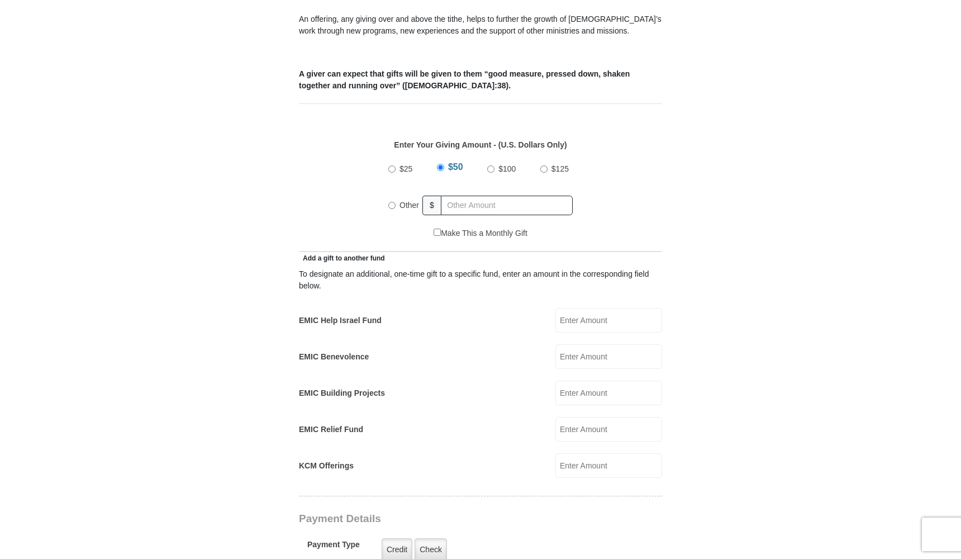
scroll to position [421, 0]
click at [392, 201] on input "Other" at bounding box center [391, 204] width 7 height 7
radio input "true"
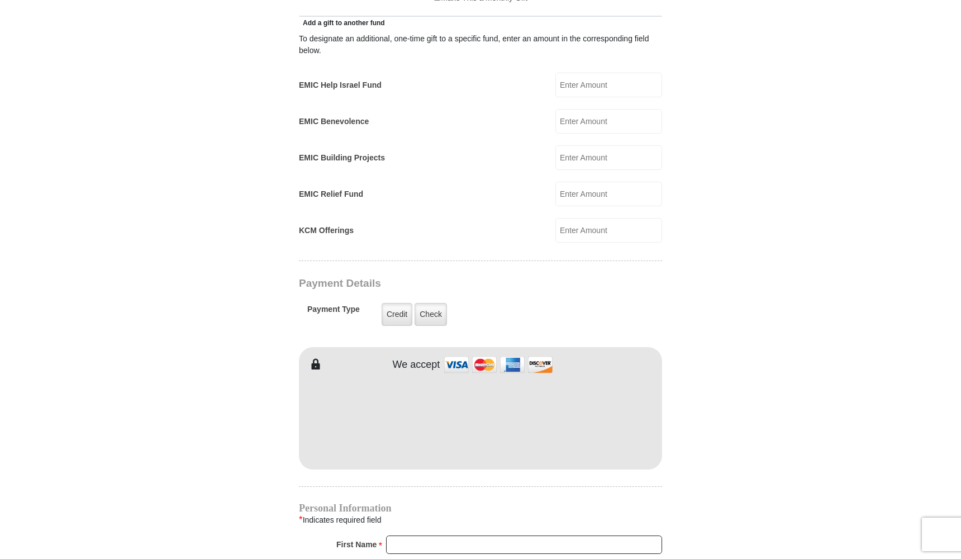
scroll to position [670, 0]
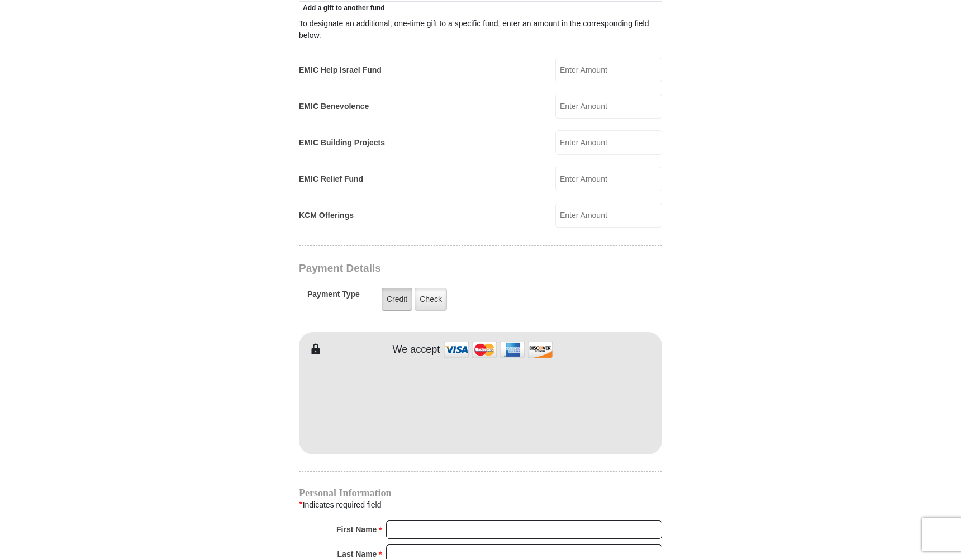
click at [399, 288] on label "Credit" at bounding box center [397, 299] width 31 height 23
click at [0, 0] on input "Credit" at bounding box center [0, 0] width 0 height 0
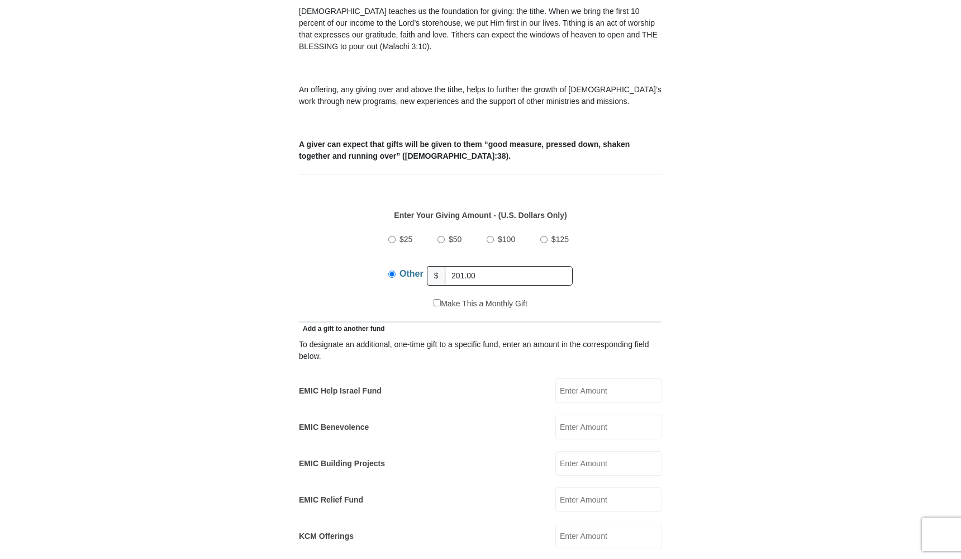
scroll to position [356, 0]
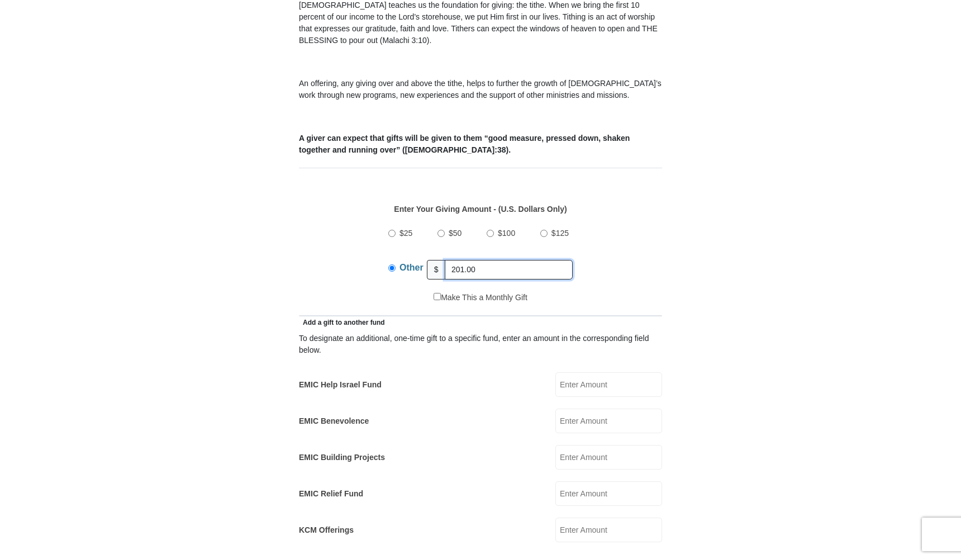
click at [489, 260] on input "201.00" at bounding box center [509, 270] width 128 height 20
type input "2"
type input "151.00"
click at [573, 520] on input "KCM Offerings" at bounding box center [608, 529] width 107 height 25
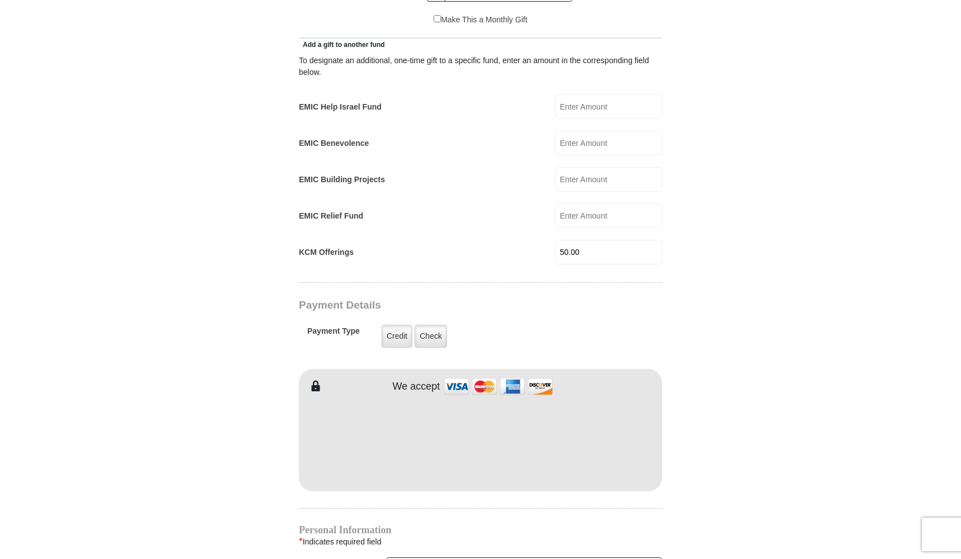
scroll to position [628, 0]
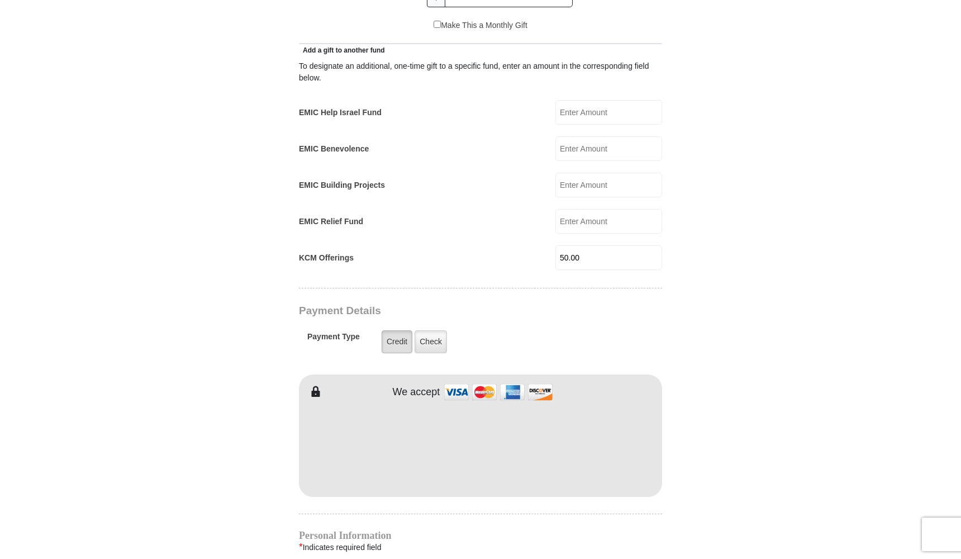
type input "50.00"
click at [393, 332] on label "Credit" at bounding box center [397, 341] width 31 height 23
click at [0, 0] on input "Credit" at bounding box center [0, 0] width 0 height 0
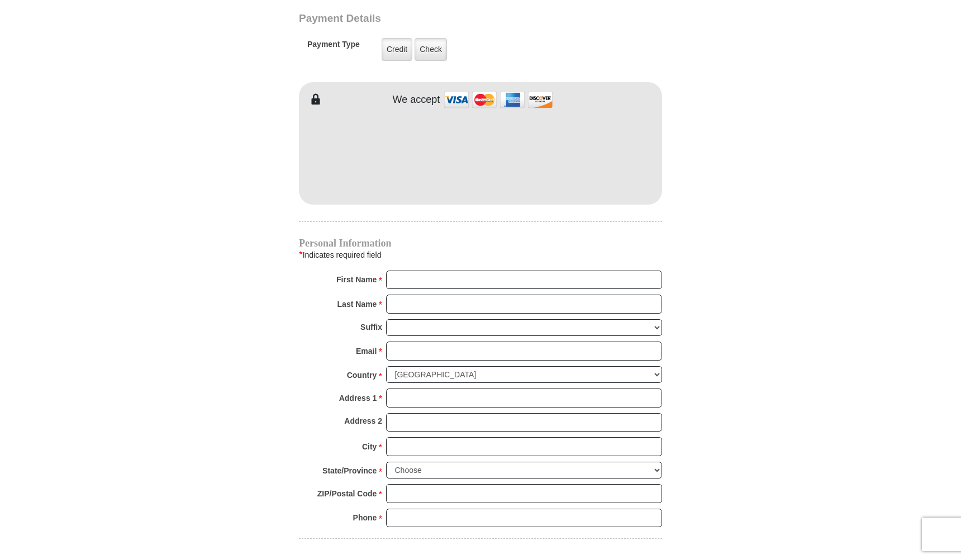
scroll to position [922, 0]
type input "[PERSON_NAME] and [PERSON_NAME]"
type input "[PERSON_NAME]"
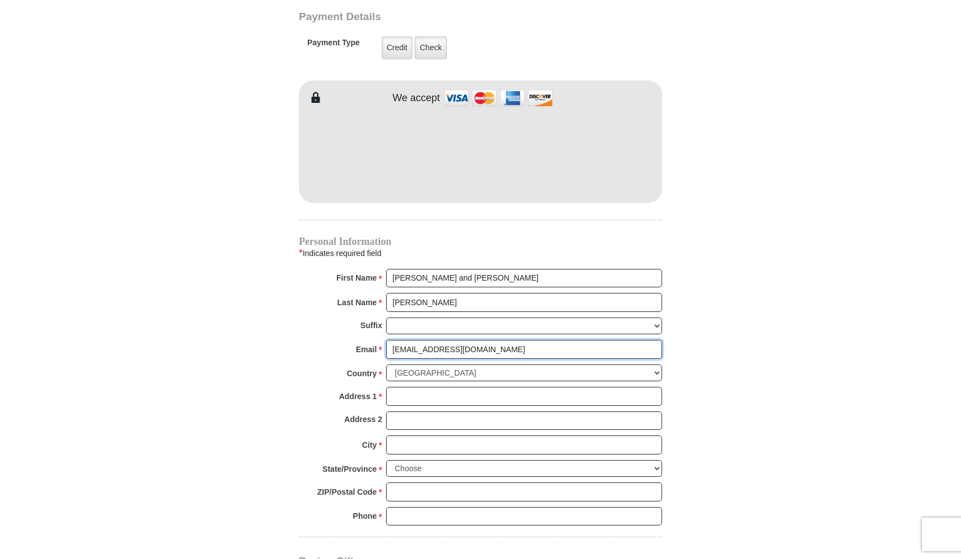
type input "[EMAIL_ADDRESS][DOMAIN_NAME]"
type input "[STREET_ADDRESS][PERSON_NAME]"
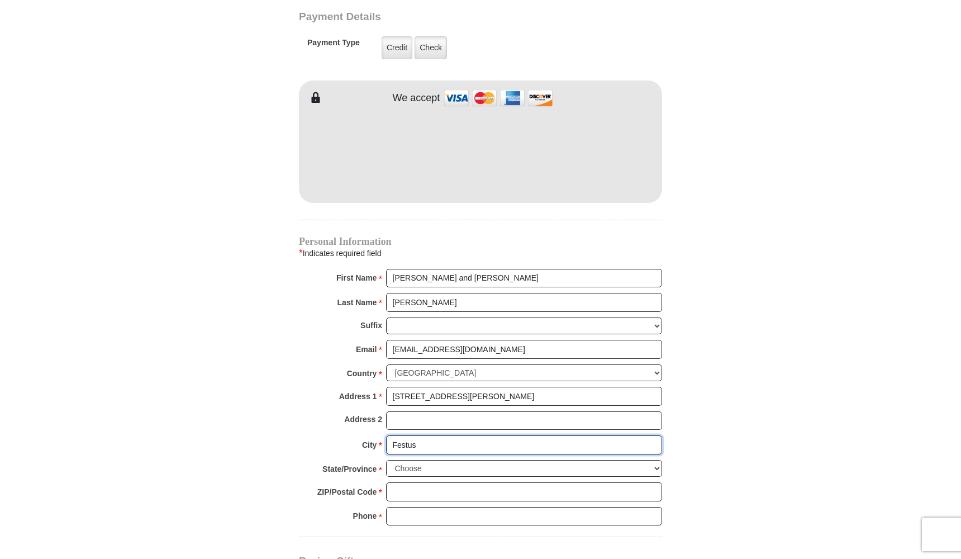
type input "Festus"
select select "MO"
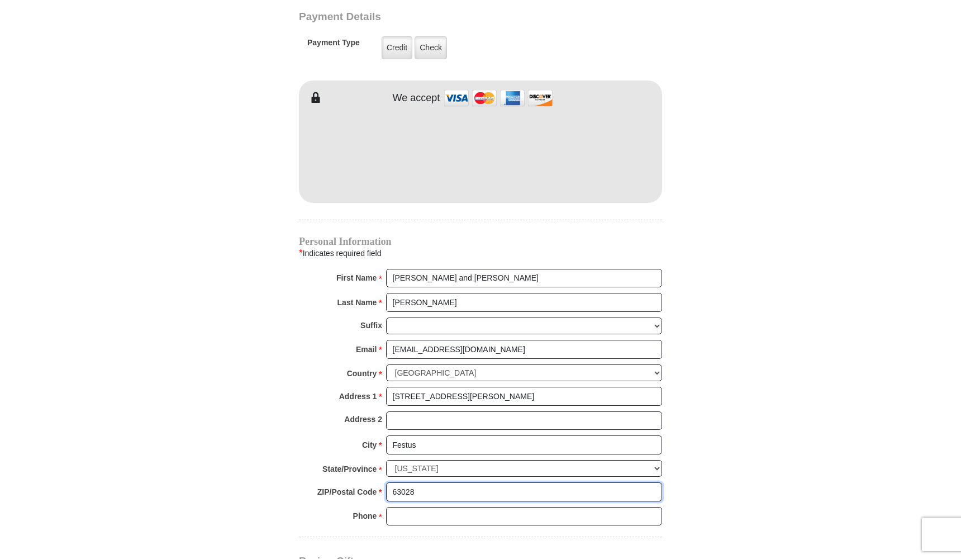
type input "63028"
type input "3144941117"
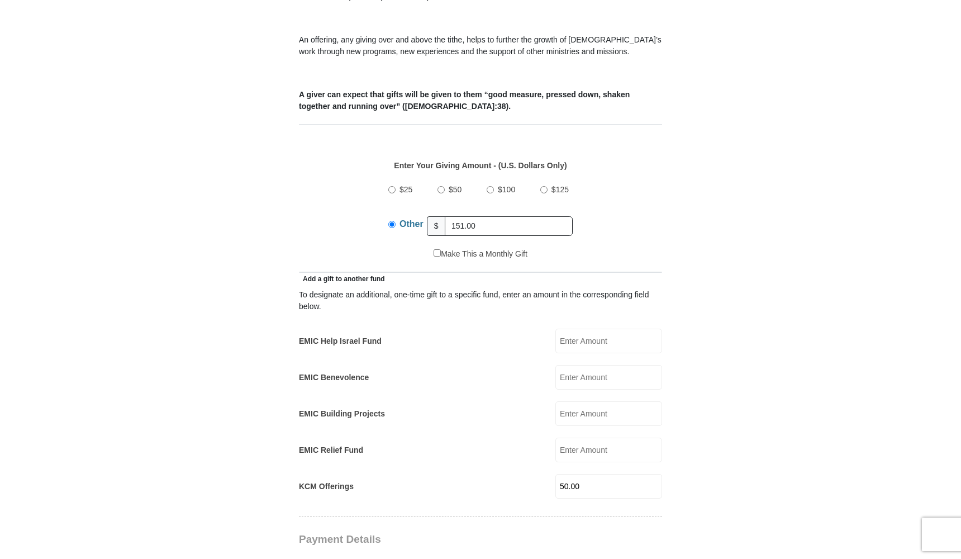
scroll to position [398, 0]
drag, startPoint x: 597, startPoint y: 475, endPoint x: 556, endPoint y: 475, distance: 40.8
click at [556, 477] on div "KCM Offerings 50.00 KCM Offerings Amount must be a valid number Make This a Mon…" at bounding box center [480, 487] width 363 height 25
drag, startPoint x: 482, startPoint y: 213, endPoint x: 444, endPoint y: 219, distance: 38.4
click at [445, 219] on input "151.00" at bounding box center [509, 228] width 128 height 20
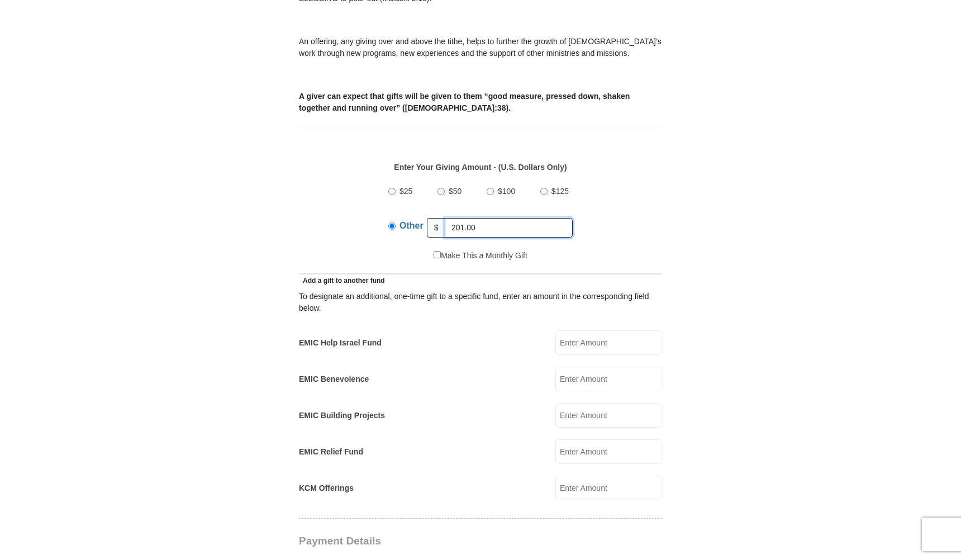
type input "201.00"
click at [706, 202] on form "[GEOGRAPHIC_DATA][DEMOGRAPHIC_DATA] Online Giving Because of gifts like yours, …" at bounding box center [480, 464] width 637 height 1634
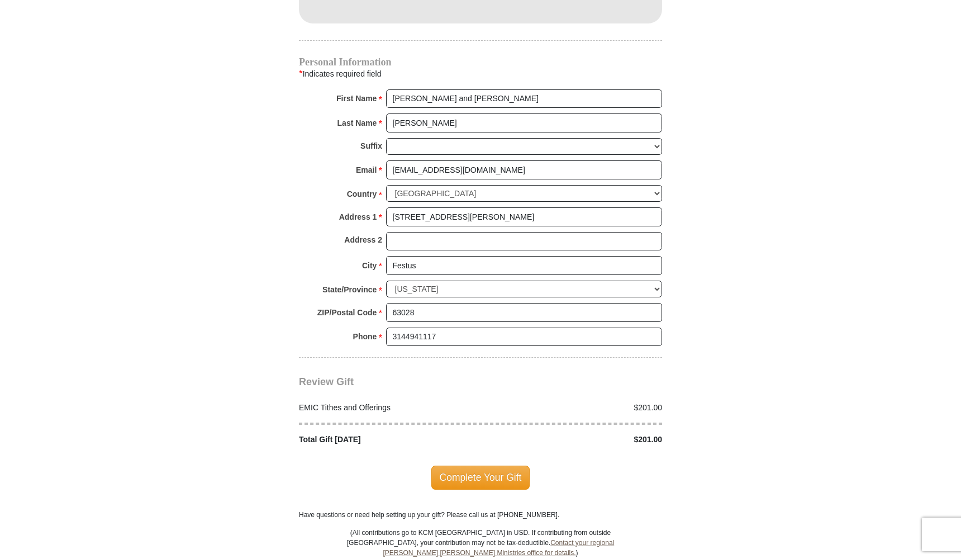
scroll to position [1102, 0]
click at [449, 464] on span "Complete Your Gift" at bounding box center [480, 475] width 99 height 23
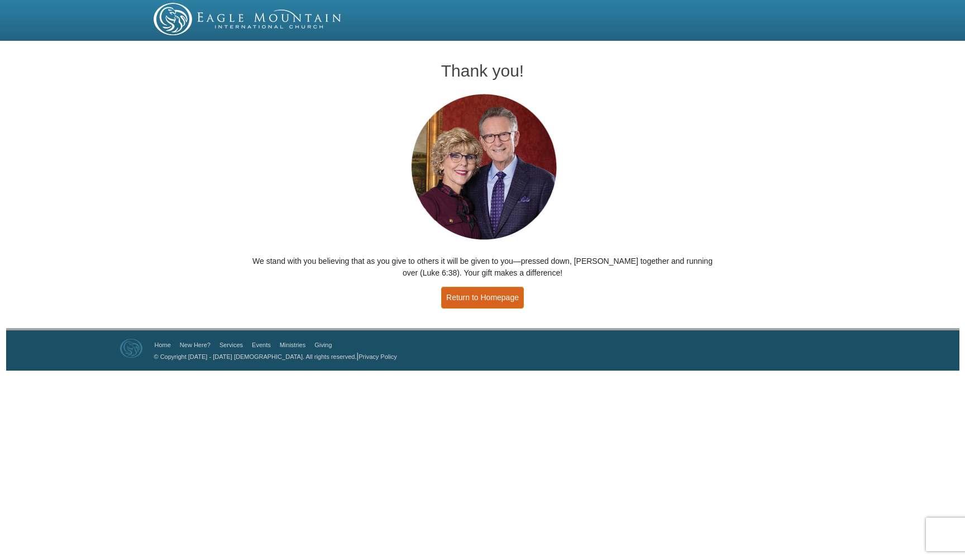
click at [494, 299] on link "Return to Homepage" at bounding box center [482, 298] width 83 height 22
